Goal: Communication & Community: Answer question/provide support

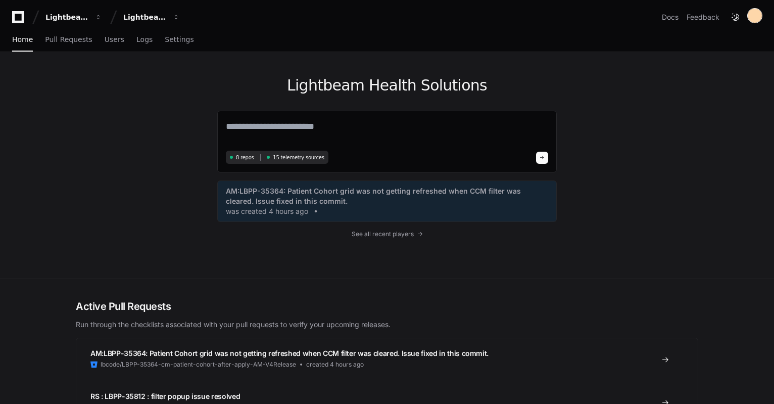
click at [757, 16] on div at bounding box center [755, 16] width 14 height 14
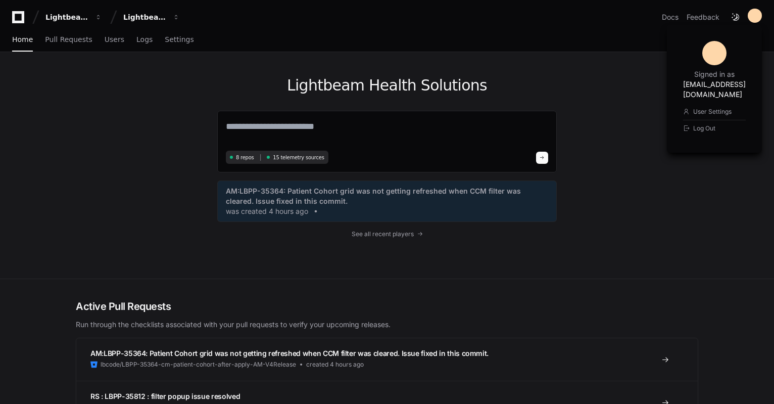
click at [702, 55] on div at bounding box center [714, 53] width 24 height 24
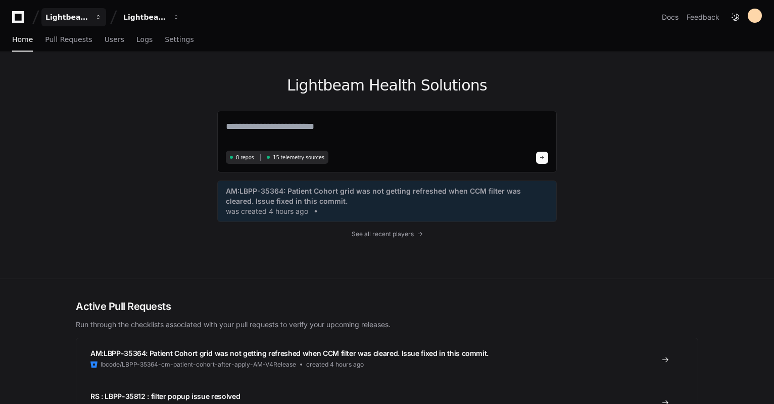
click at [95, 16] on span "button" at bounding box center [98, 17] width 7 height 7
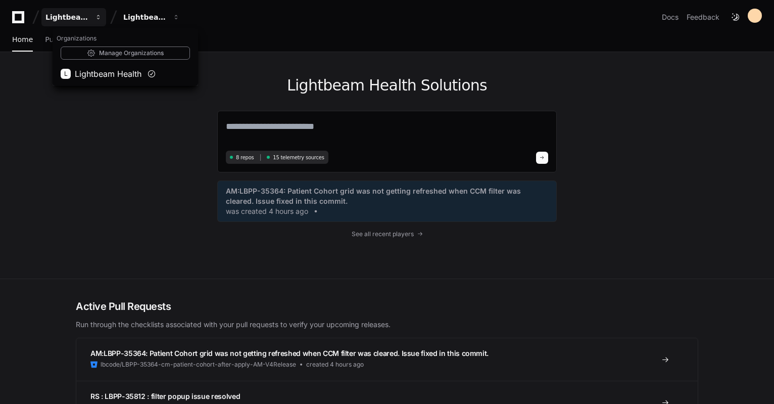
click at [95, 16] on span "button" at bounding box center [98, 17] width 7 height 7
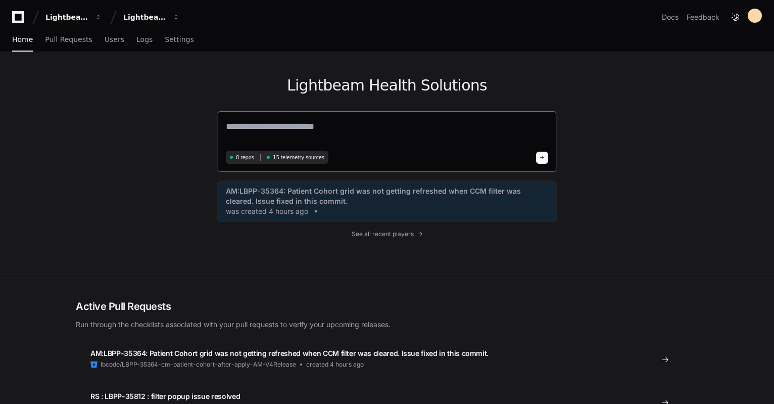
click at [368, 127] on textarea at bounding box center [387, 133] width 322 height 28
click at [413, 236] on span "See all recent players" at bounding box center [383, 234] width 62 height 8
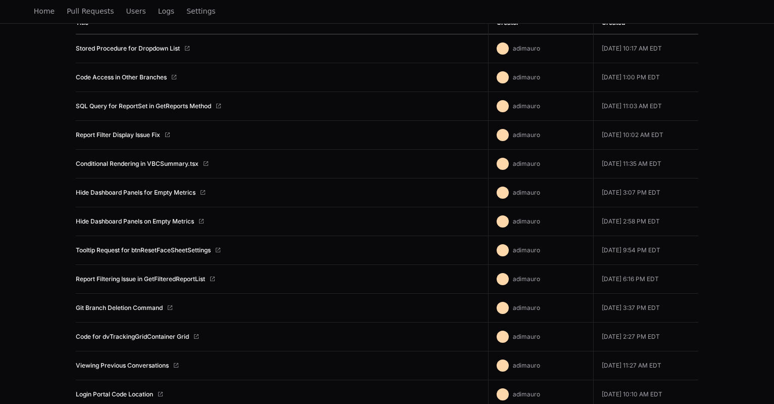
scroll to position [277, 0]
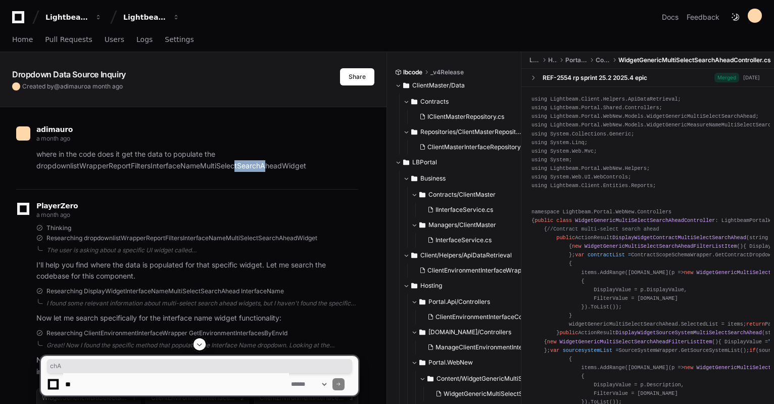
drag, startPoint x: 266, startPoint y: 164, endPoint x: 235, endPoint y: 166, distance: 31.4
click at [235, 166] on p "where in the code does it get the data to populate the dropdownlistWrapperRepor…" at bounding box center [197, 160] width 322 height 23
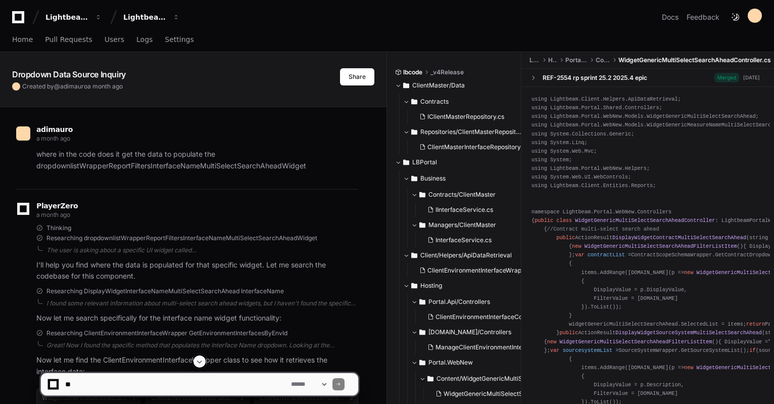
click at [59, 161] on p "where in the code does it get the data to populate the dropdownlistWrapperRepor…" at bounding box center [197, 160] width 322 height 23
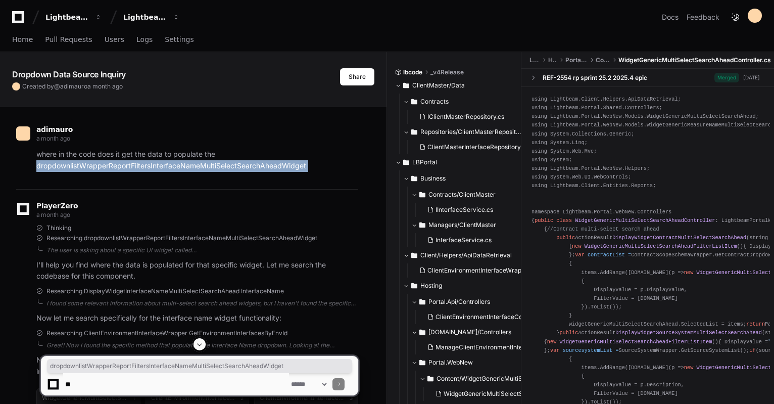
drag, startPoint x: 59, startPoint y: 161, endPoint x: 331, endPoint y: 161, distance: 272.8
click at [331, 161] on p "where in the code does it get the data to populate the dropdownlistWrapperRepor…" at bounding box center [197, 160] width 322 height 23
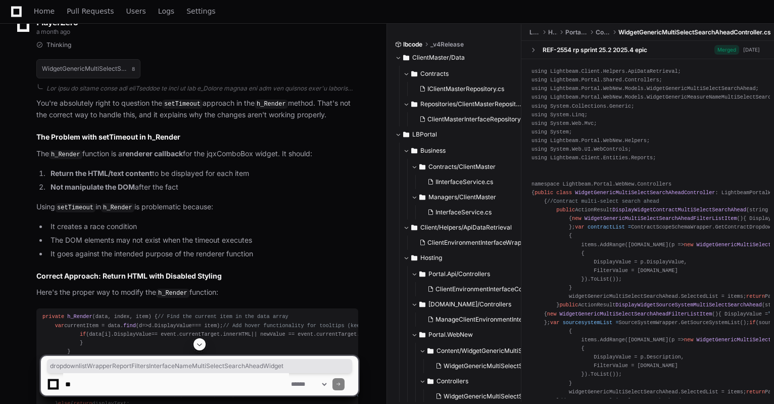
scroll to position [3031, 0]
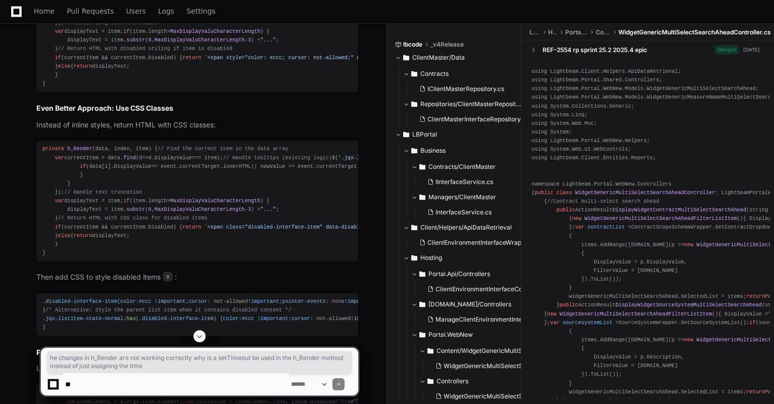
drag, startPoint x: 40, startPoint y: 199, endPoint x: 177, endPoint y: 210, distance: 137.4
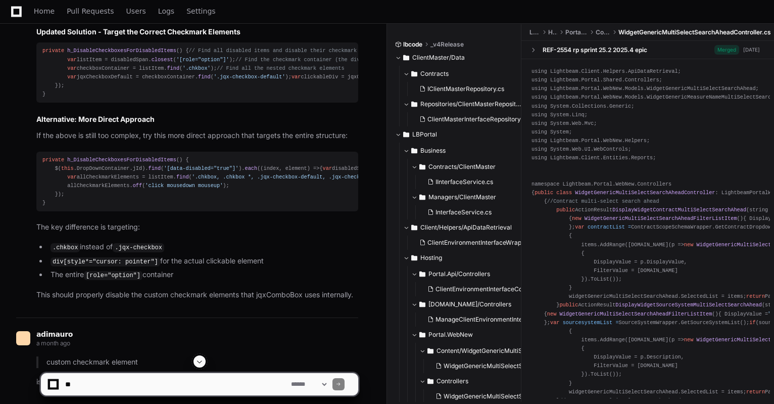
scroll to position [10440, 0]
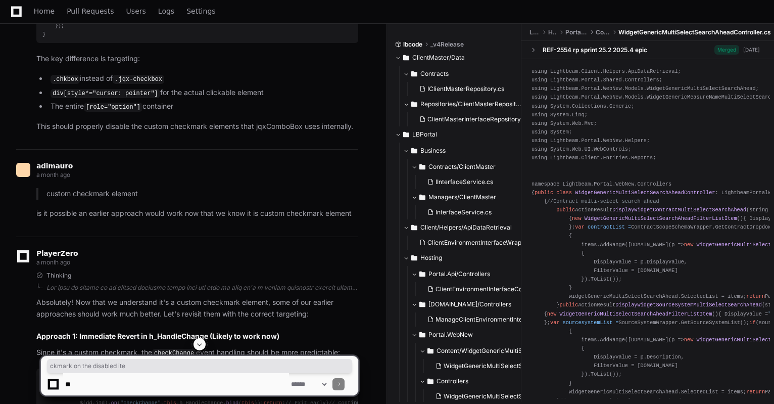
drag, startPoint x: 107, startPoint y: 219, endPoint x: 195, endPoint y: 218, distance: 87.4
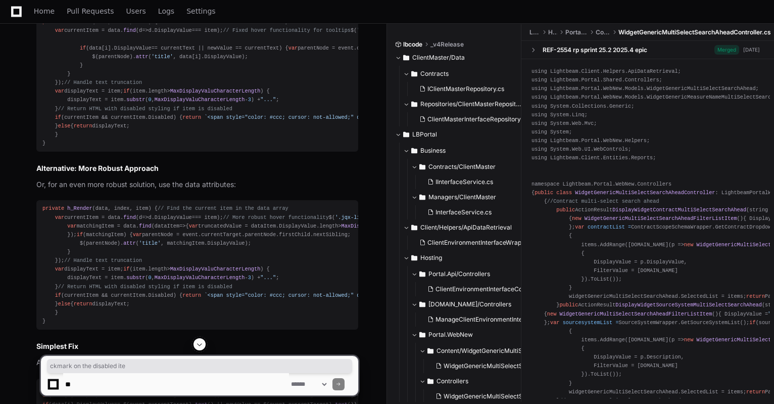
scroll to position [12293, 0]
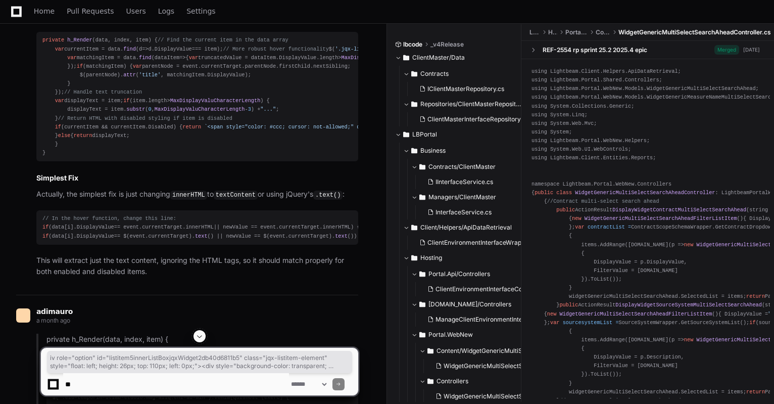
drag, startPoint x: 44, startPoint y: 41, endPoint x: 160, endPoint y: 117, distance: 138.0
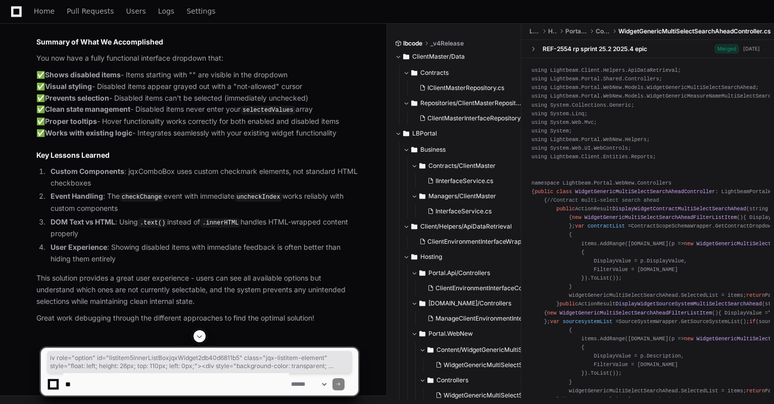
scroll to position [13809, 0]
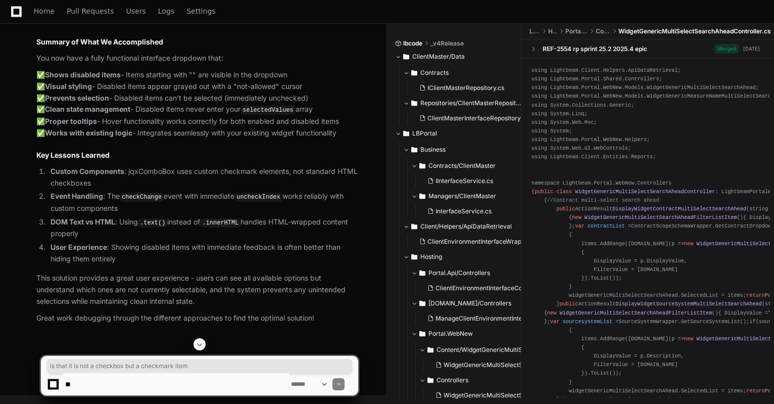
drag, startPoint x: 68, startPoint y: 187, endPoint x: 255, endPoint y: 186, distance: 186.4
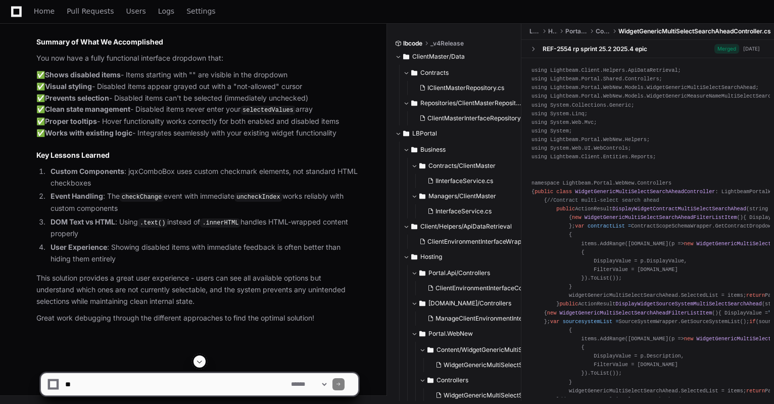
scroll to position [13099, 0]
